Goal: Task Accomplishment & Management: Manage account settings

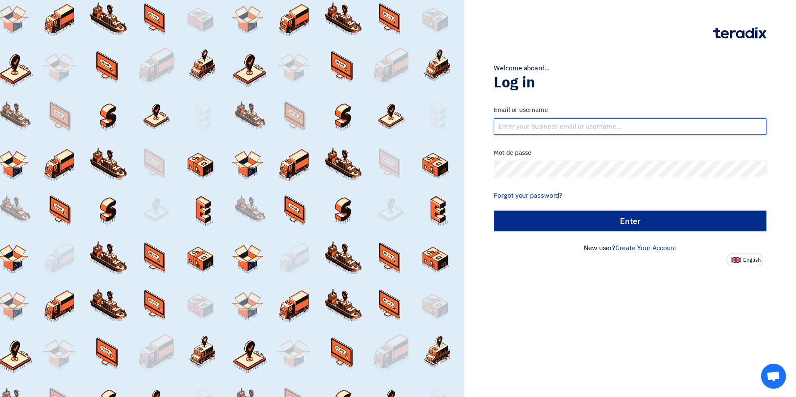
type input "info@supporterindus.com"
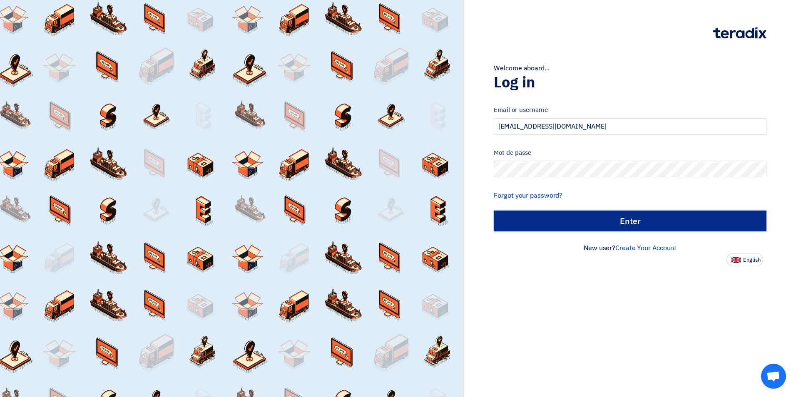
click at [619, 222] on input "الدخول" at bounding box center [630, 221] width 273 height 21
type input "Sign in"
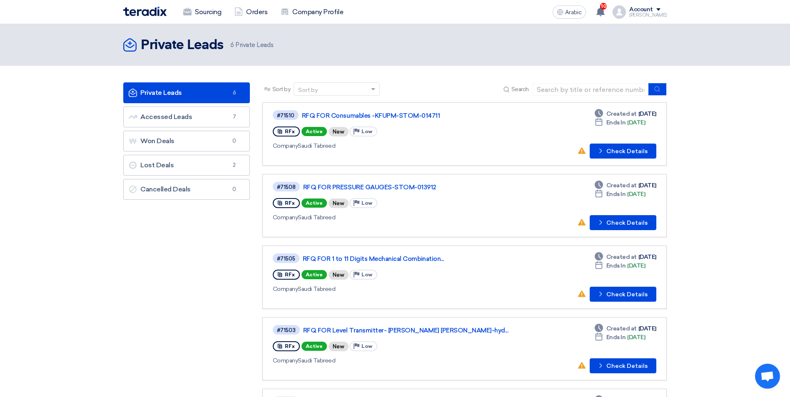
click at [158, 92] on font "Private Leads Private Leads" at bounding box center [155, 93] width 53 height 8
click at [174, 119] on font "Accessed Leads Accessed Leads" at bounding box center [160, 117] width 63 height 8
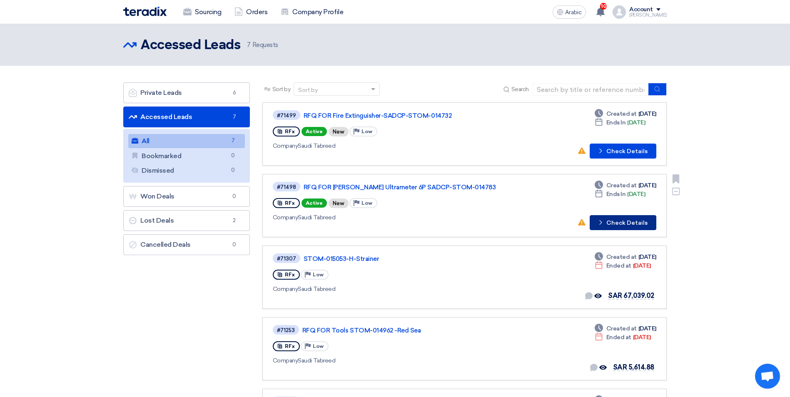
click at [617, 223] on font "Check Details" at bounding box center [626, 223] width 41 height 6
click at [631, 149] on font "Check Details" at bounding box center [626, 152] width 41 height 6
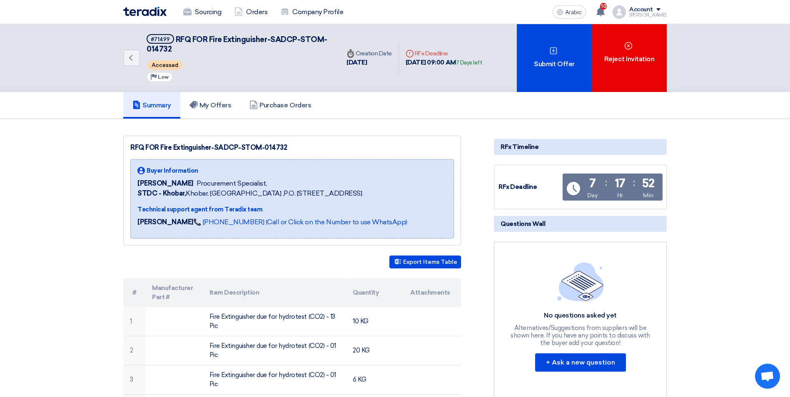
drag, startPoint x: 286, startPoint y: 146, endPoint x: 126, endPoint y: 148, distance: 160.0
click at [126, 148] on div "RFQ FOR Fire Extinguisher-SADCP-STOM-014732 Buyer Information Khalil Albinali P…" at bounding box center [292, 191] width 338 height 110
click at [202, 151] on div "RFQ FOR Fire Extinguisher-SADCP-STOM-014732" at bounding box center [292, 148] width 324 height 10
drag, startPoint x: 162, startPoint y: 147, endPoint x: 286, endPoint y: 144, distance: 124.6
click at [286, 144] on div "RFQ FOR Fire Extinguisher-SADCP-STOM-014732" at bounding box center [292, 148] width 324 height 10
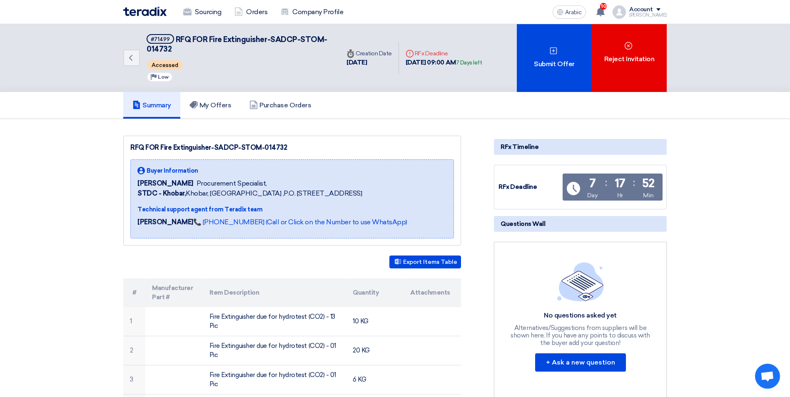
copy div "Fire Extinguisher-SADCP-STOM-014732"
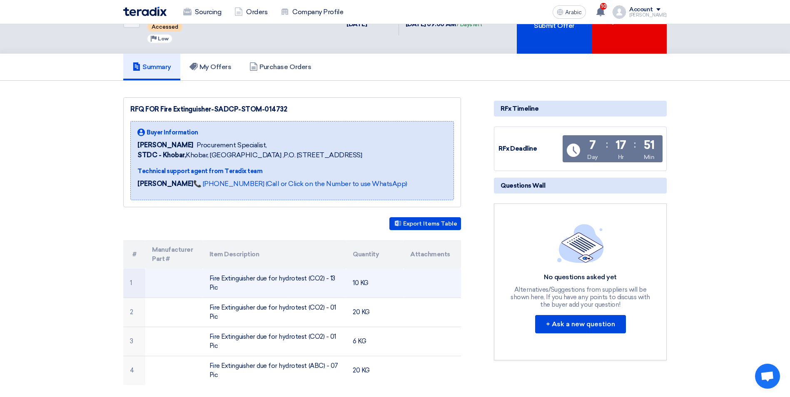
scroll to position [83, 0]
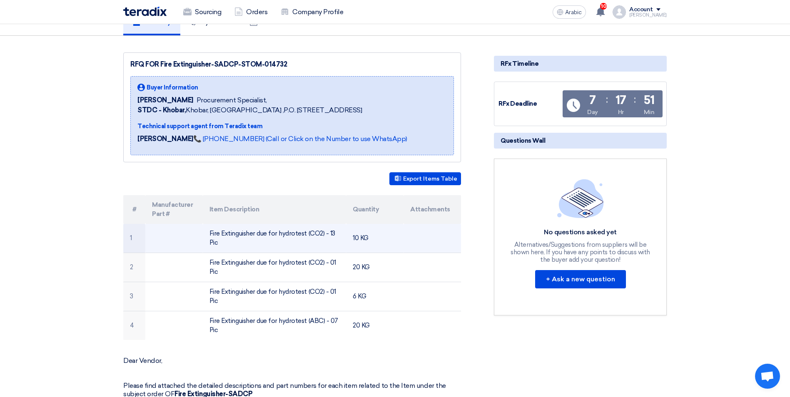
drag, startPoint x: 210, startPoint y: 234, endPoint x: 219, endPoint y: 244, distance: 13.8
click at [219, 244] on td "Fire Extinguisher due for hydrotest (CO2) - 13 Pic" at bounding box center [275, 238] width 144 height 29
copy font "Fire Extinguisher due for hydrotest (CO2) - 13 Pic"
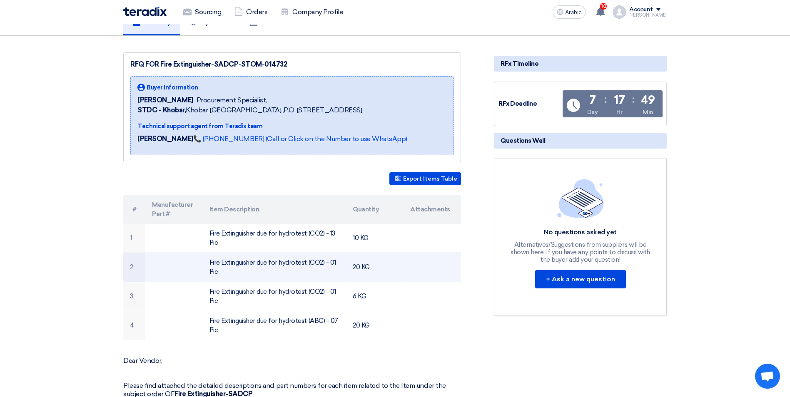
click at [208, 266] on td "Fire Extinguisher due for hydrotest (CO2) - 01 Pic" at bounding box center [275, 267] width 144 height 29
drag, startPoint x: 207, startPoint y: 260, endPoint x: 226, endPoint y: 274, distance: 23.9
click at [226, 274] on td "Fire Extinguisher due for hydrotest (CO2) - 01 Pic" at bounding box center [275, 267] width 144 height 29
copy font "Fire Extinguisher due for hydrotest (CO2) - 01 Pic"
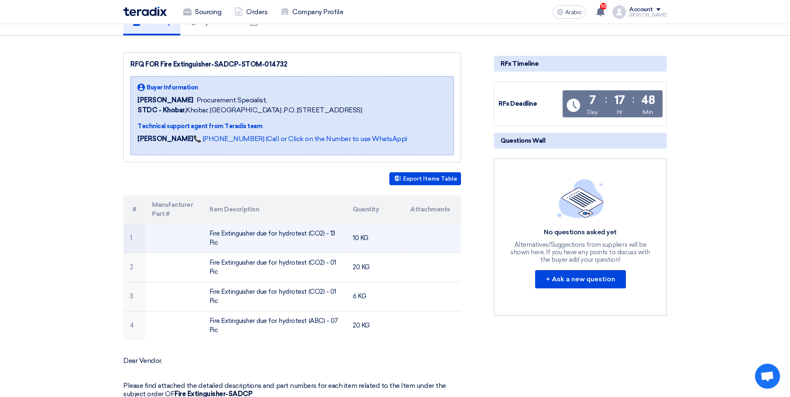
click at [306, 236] on font "Fire Extinguisher due for hydrotest (CO2) - 13 Pic" at bounding box center [273, 238] width 126 height 17
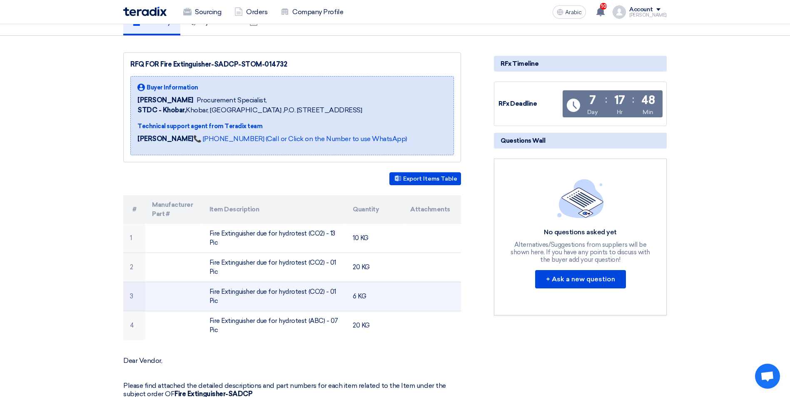
drag, startPoint x: 221, startPoint y: 304, endPoint x: 209, endPoint y: 294, distance: 15.6
click at [209, 294] on td "Fire Extinguisher due for hydrotest (CO2) - 01 Pic" at bounding box center [275, 296] width 144 height 29
copy font "Fire Extinguisher due for hydrotest (CO2) - 01 Pic"
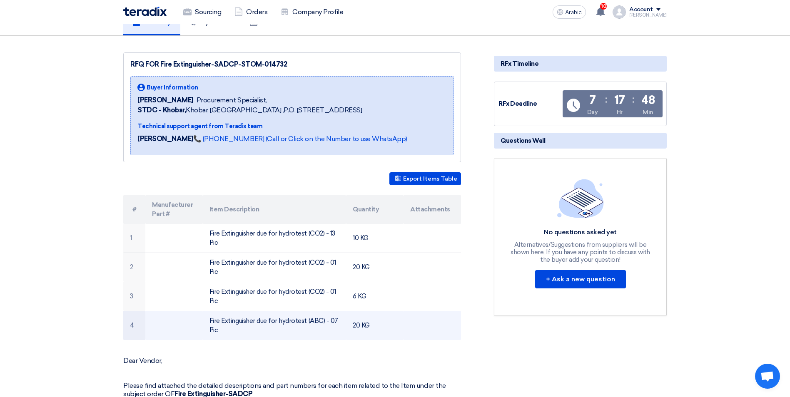
drag, startPoint x: 220, startPoint y: 332, endPoint x: 210, endPoint y: 320, distance: 15.9
click at [210, 320] on td "Fire Extinguisher due for hydrotest (ABC) - 07 Pic" at bounding box center [275, 325] width 144 height 29
copy font "Fire Extinguisher due for hydrotest (ABC) - 07 Pic"
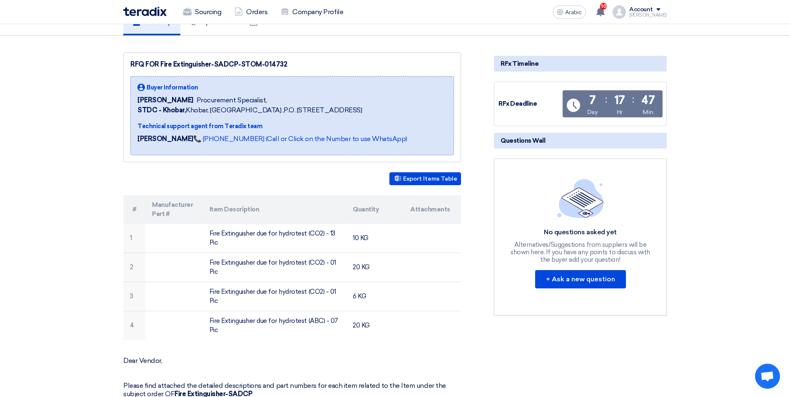
scroll to position [0, 0]
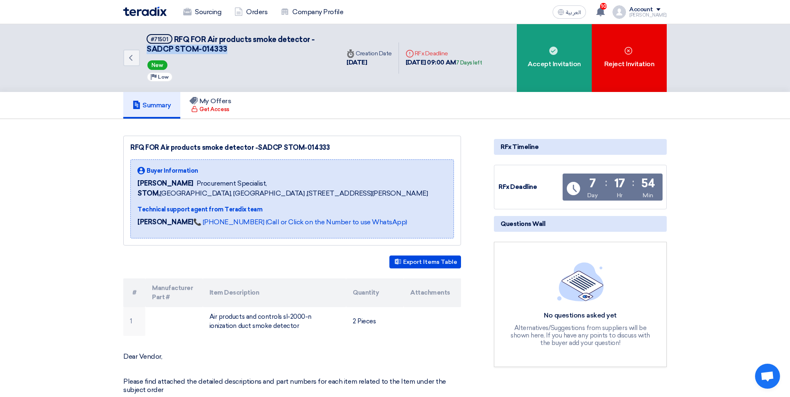
drag, startPoint x: 226, startPoint y: 49, endPoint x: 147, endPoint y: 50, distance: 78.7
click at [147, 50] on h5 "#71501 RFQ FOR Air products smoke detector -SADCP STOM-014333" at bounding box center [238, 44] width 183 height 20
copy span "SADCP STOM-014333"
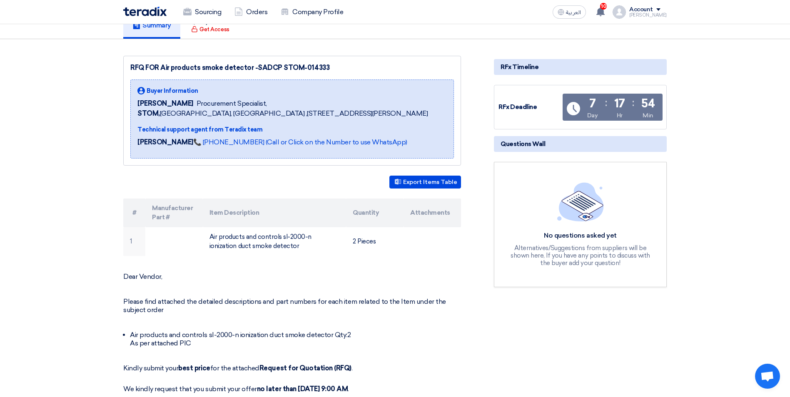
scroll to position [83, 0]
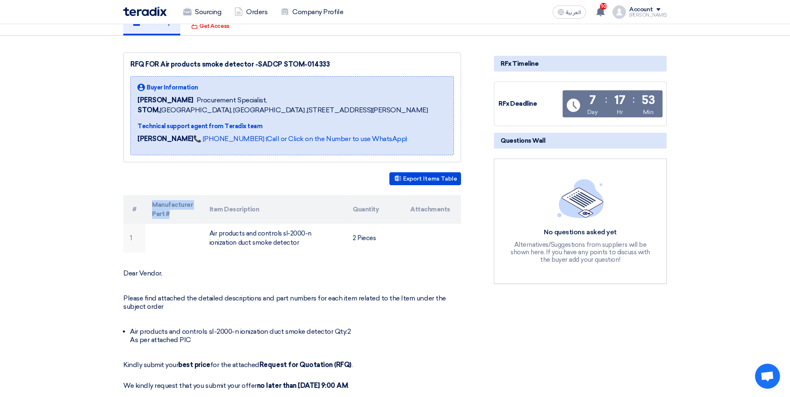
drag, startPoint x: 154, startPoint y: 215, endPoint x: 172, endPoint y: 223, distance: 20.1
click at [172, 223] on th "Manufacturer Part #" at bounding box center [173, 209] width 57 height 29
copy th "Manufacturer Part #"
drag, startPoint x: 210, startPoint y: 220, endPoint x: 263, endPoint y: 217, distance: 53.4
click at [263, 217] on th "Item Description" at bounding box center [275, 209] width 144 height 29
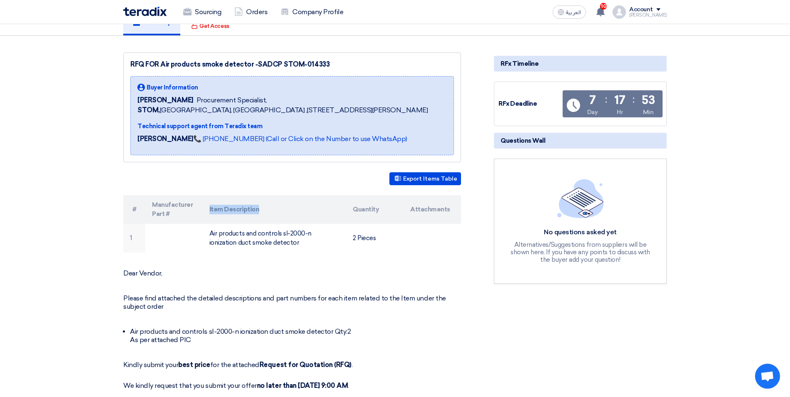
copy th "Item Description"
drag, startPoint x: 353, startPoint y: 221, endPoint x: 386, endPoint y: 220, distance: 32.9
click at [386, 220] on th "Quantity" at bounding box center [374, 209] width 57 height 29
copy th "Quantity"
click at [407, 266] on div "RFQ FOR Air products smoke detector -SADCP STOM-014333 Buyer Information Khalil…" at bounding box center [302, 392] width 371 height 681
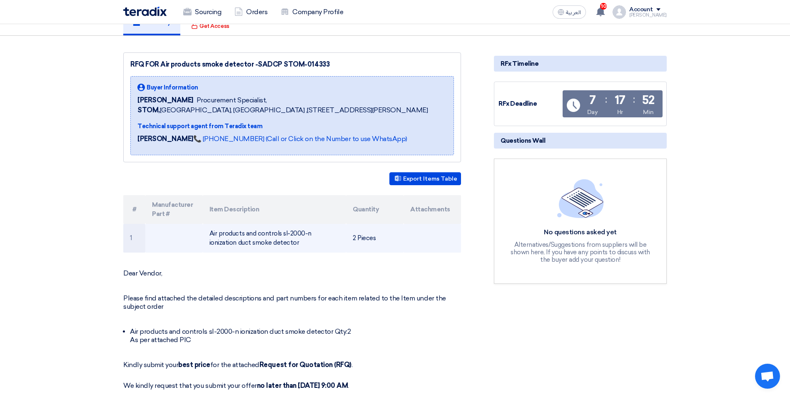
drag, startPoint x: 210, startPoint y: 242, endPoint x: 270, endPoint y: 258, distance: 62.4
click at [270, 253] on td "Air products and controls sl-2000-n ionization duct smoke detector" at bounding box center [275, 238] width 144 height 29
copy td "Air products and controls sl-2000-n ionization duct smoke detector"
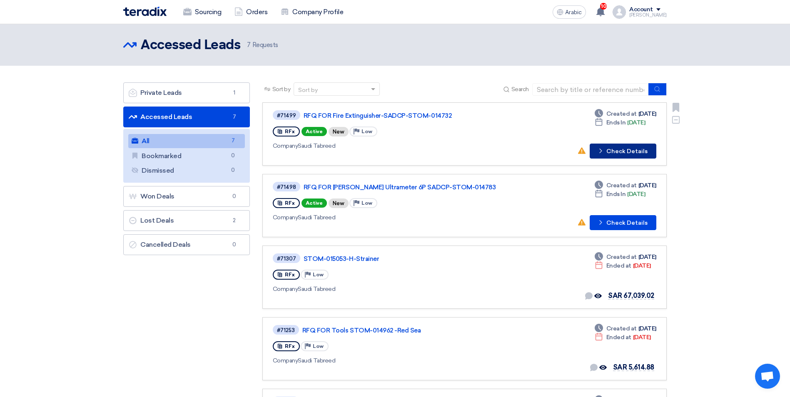
click at [611, 151] on font "Check Details" at bounding box center [626, 152] width 41 height 6
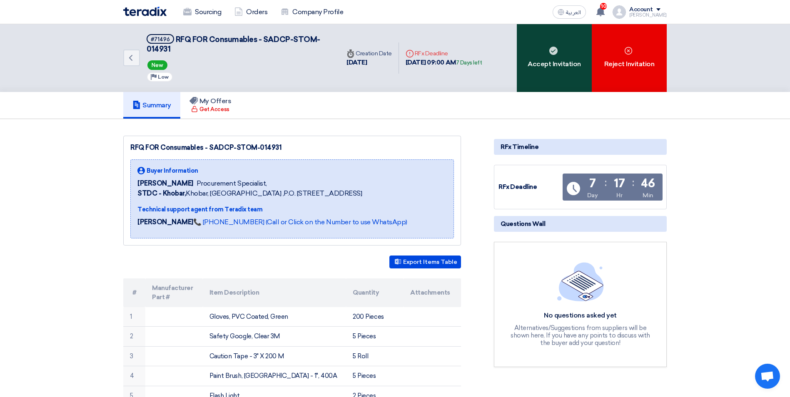
click at [546, 59] on div "Accept Invitation" at bounding box center [554, 58] width 75 height 68
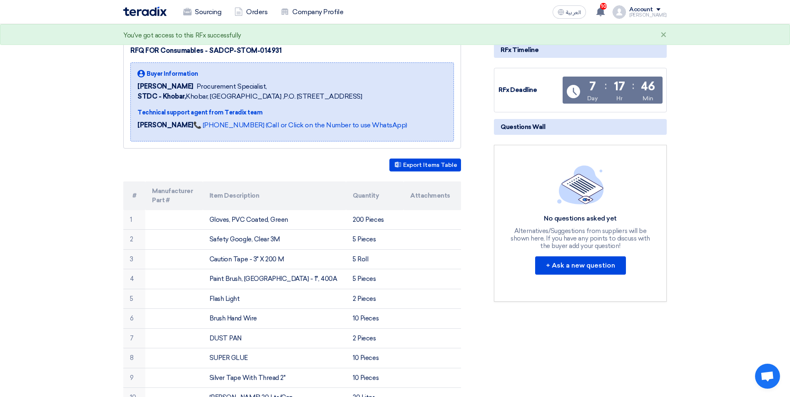
scroll to position [125, 0]
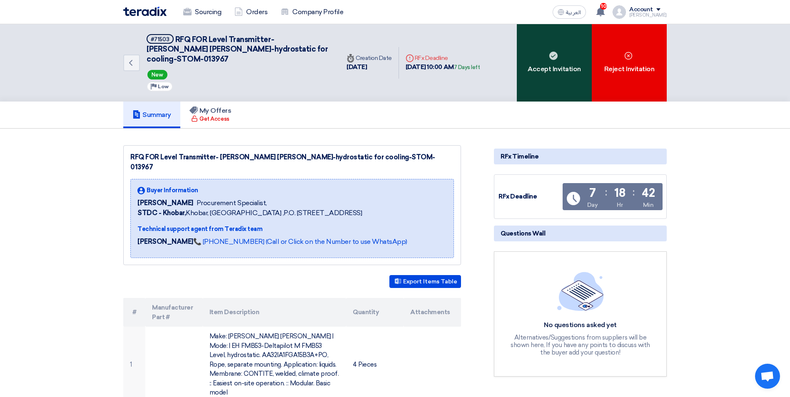
click at [547, 57] on div "Accept Invitation" at bounding box center [554, 62] width 75 height 77
